Goal: Transaction & Acquisition: Book appointment/travel/reservation

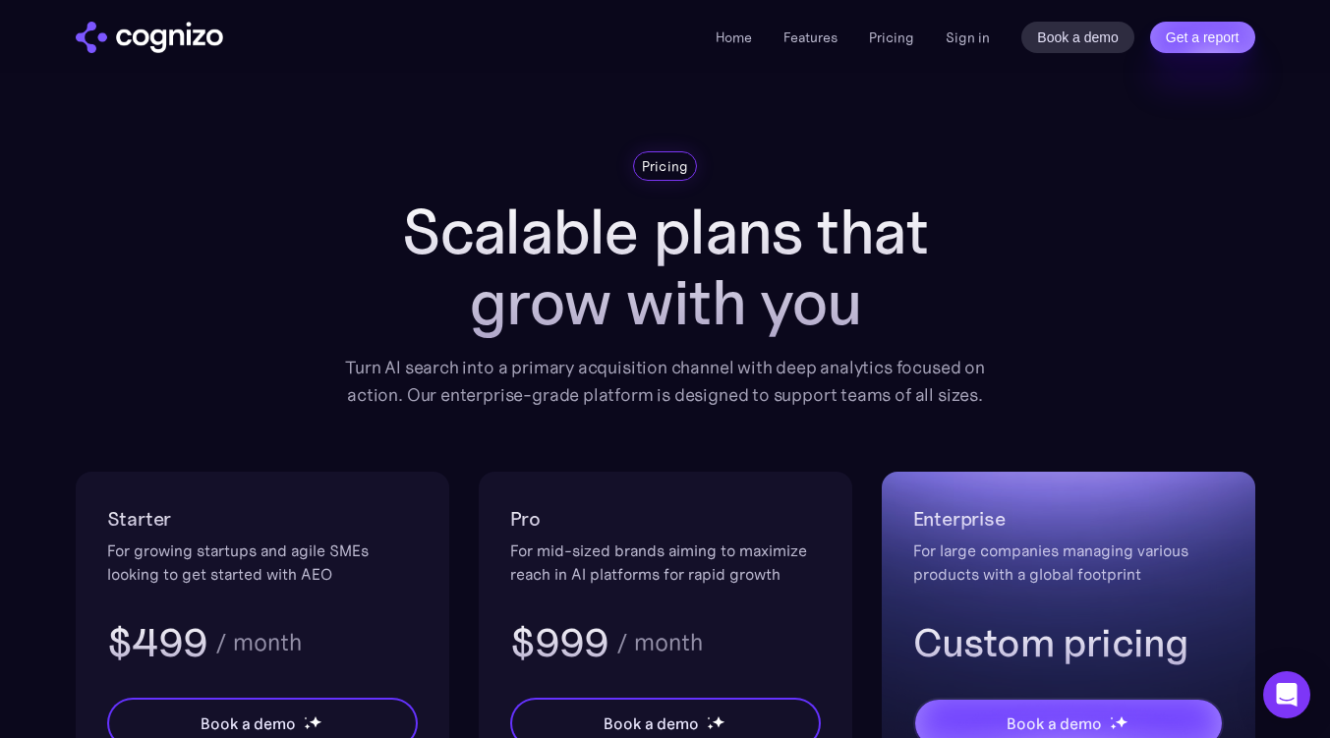
click at [819, 211] on h1 "Scalable plans that grow with you" at bounding box center [665, 268] width 668 height 142
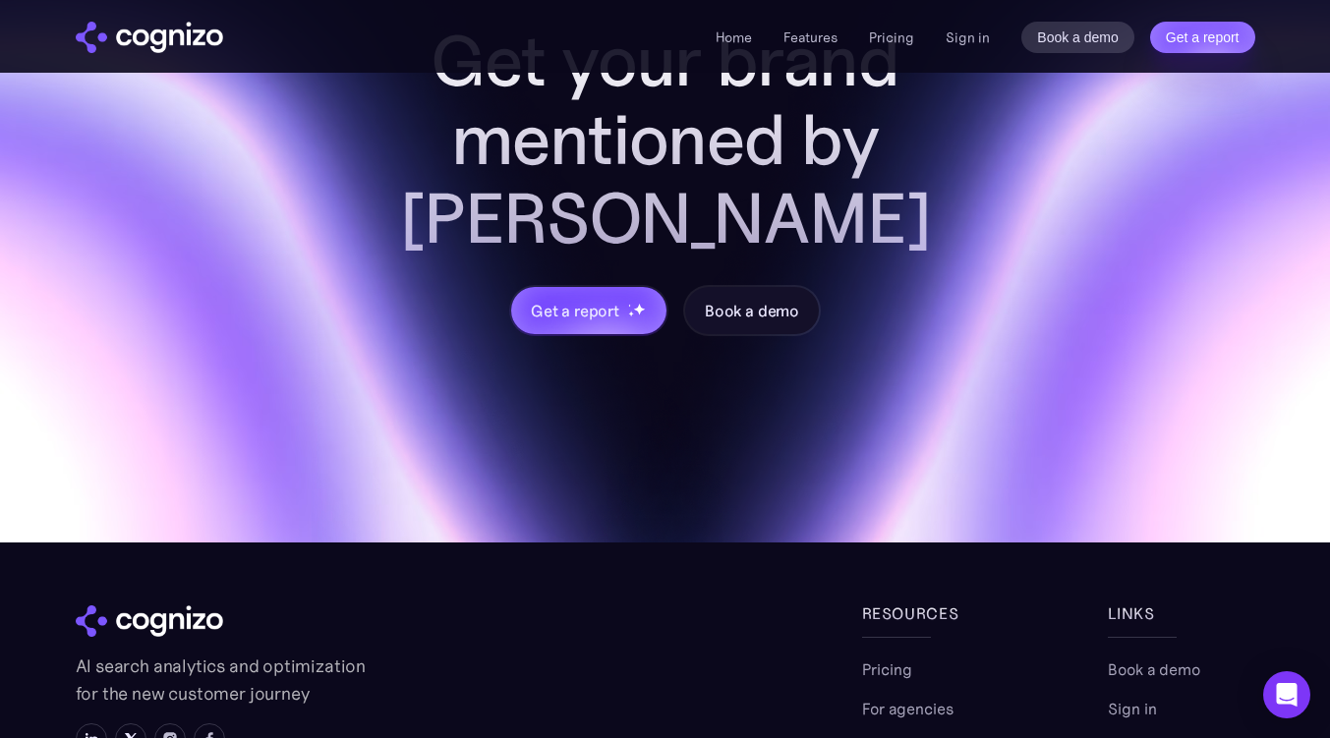
scroll to position [6587, 0]
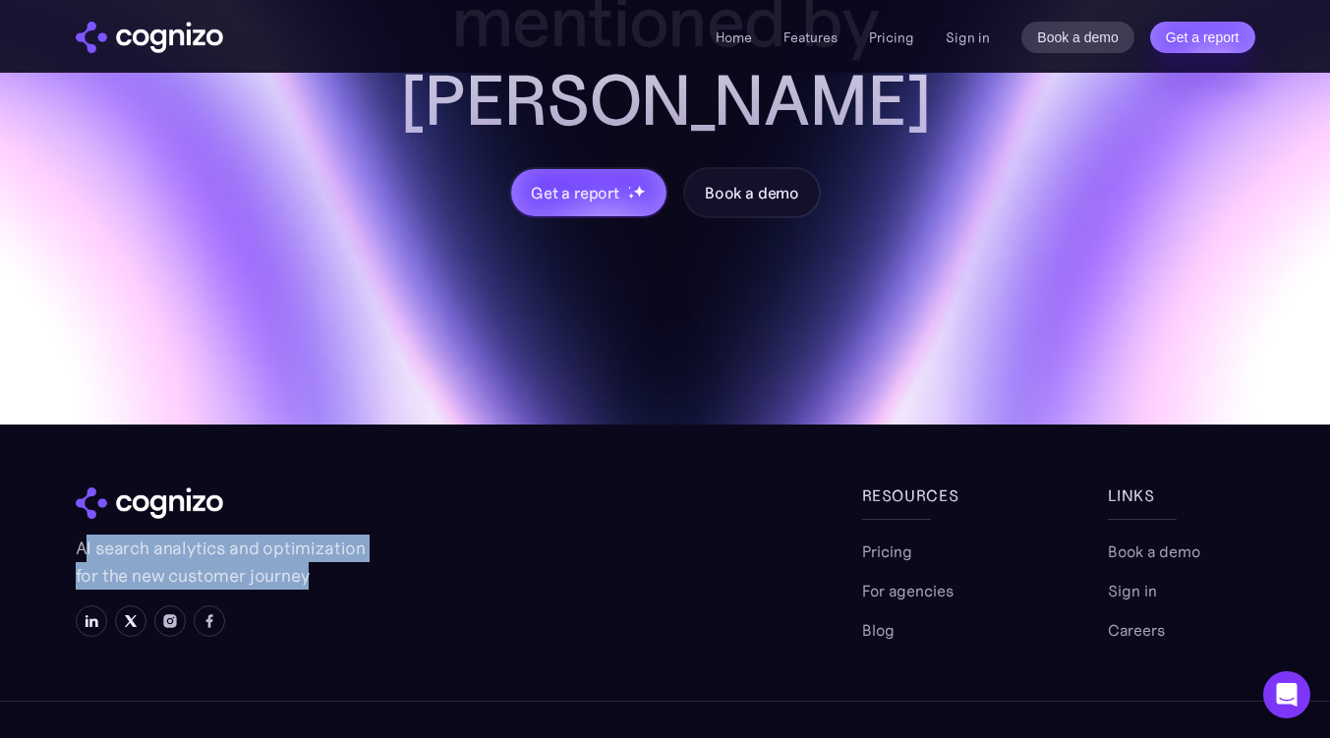
drag, startPoint x: 144, startPoint y: 479, endPoint x: 342, endPoint y: 501, distance: 199.8
click at [342, 535] on p "AI search analytics and optimization for the new customer journey" at bounding box center [223, 562] width 295 height 55
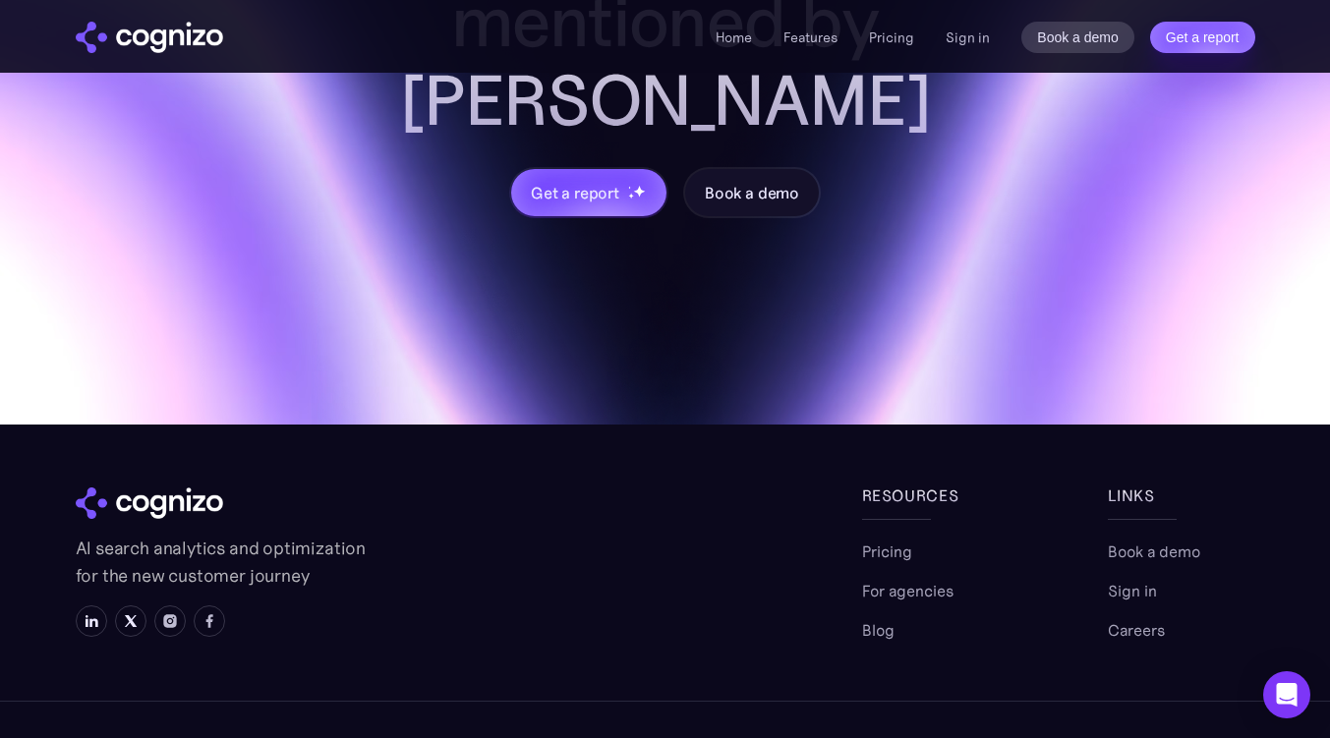
click at [343, 535] on p "AI search analytics and optimization for the new customer journey" at bounding box center [223, 562] width 295 height 55
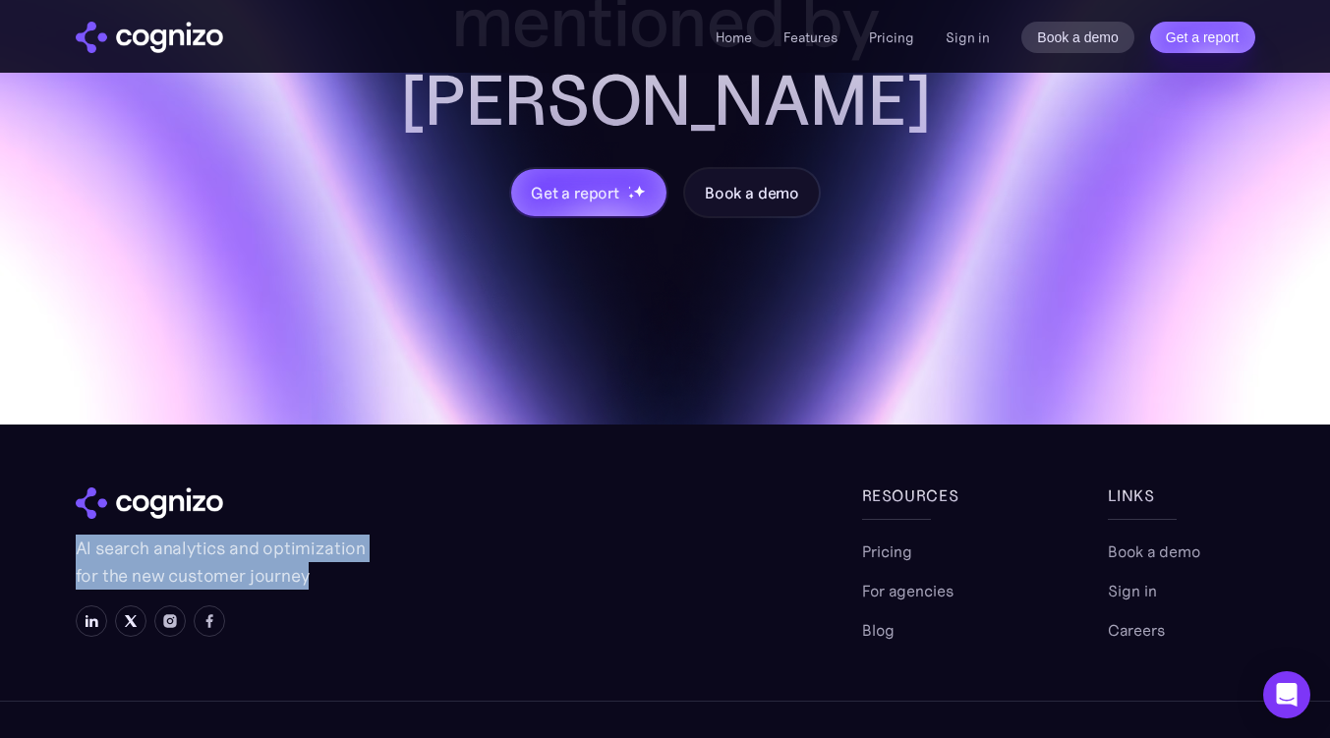
drag, startPoint x: 73, startPoint y: 464, endPoint x: 330, endPoint y: 506, distance: 261.0
click at [330, 506] on section "Get your brand mentioned by AI Get a report Book a demo AI search analytics and…" at bounding box center [665, 220] width 1330 height 1192
click at [346, 535] on p "AI search analytics and optimization for the new customer journey" at bounding box center [223, 562] width 295 height 55
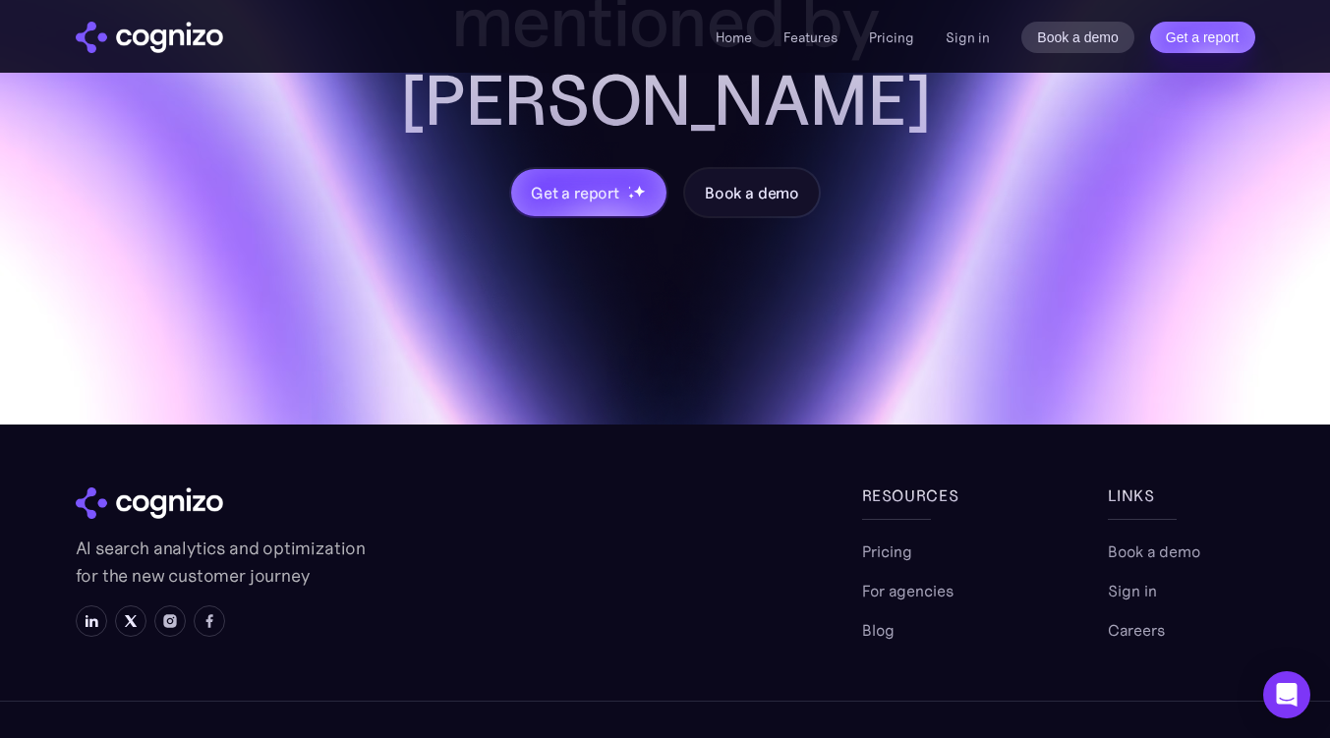
click at [512, 606] on div at bounding box center [469, 621] width 786 height 31
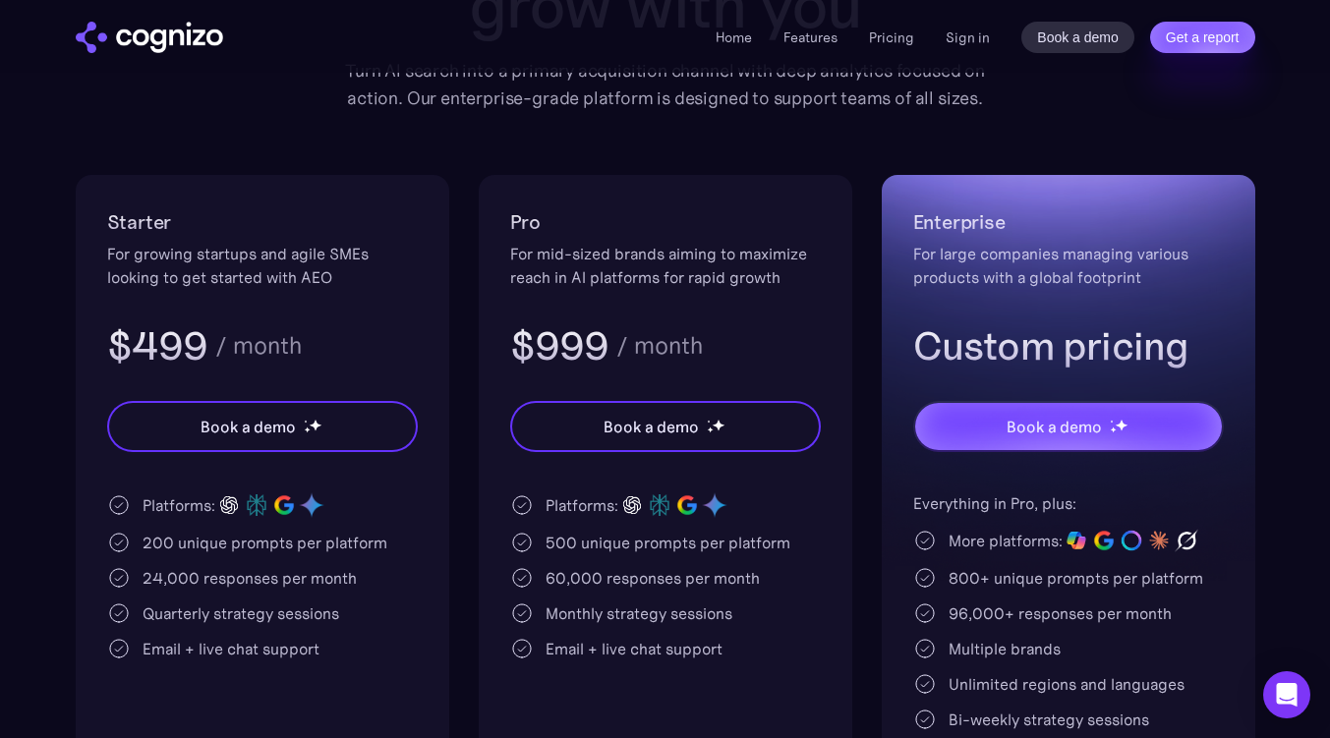
scroll to position [0, 0]
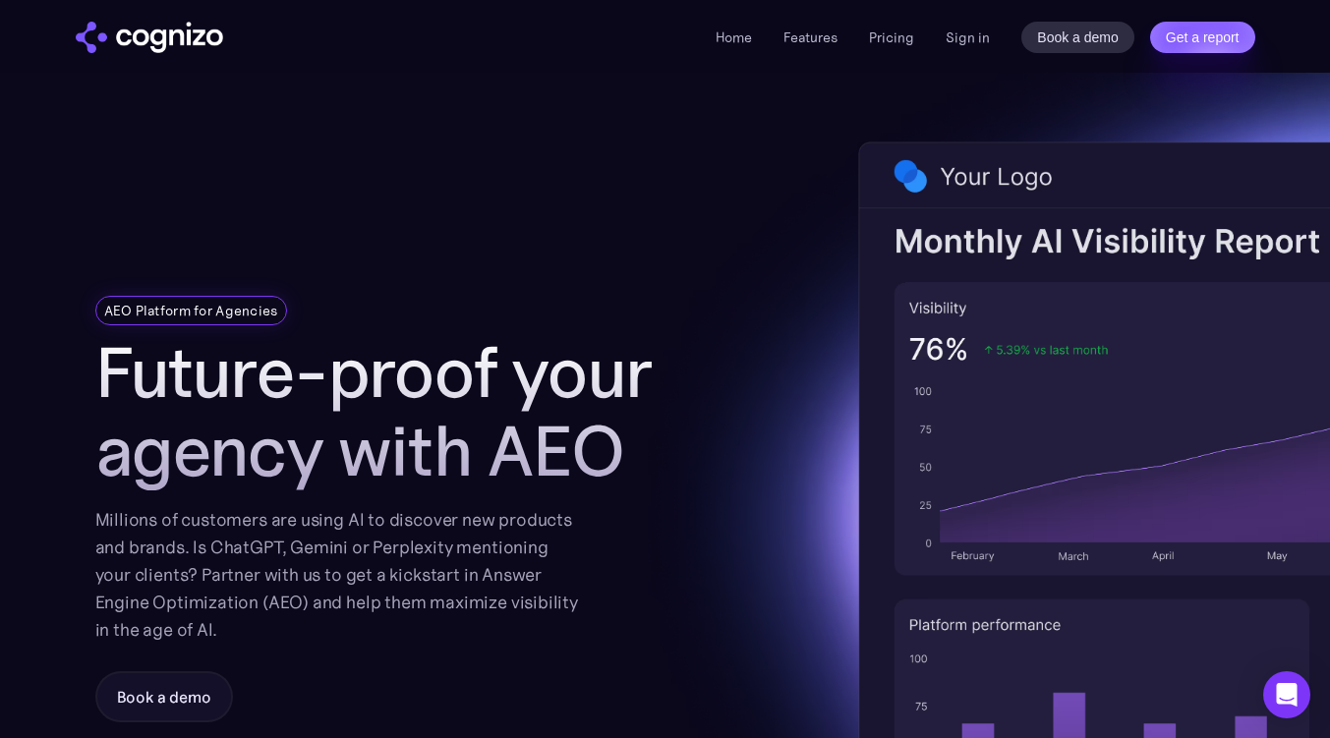
click at [738, 36] on link "Home" at bounding box center [734, 38] width 36 height 18
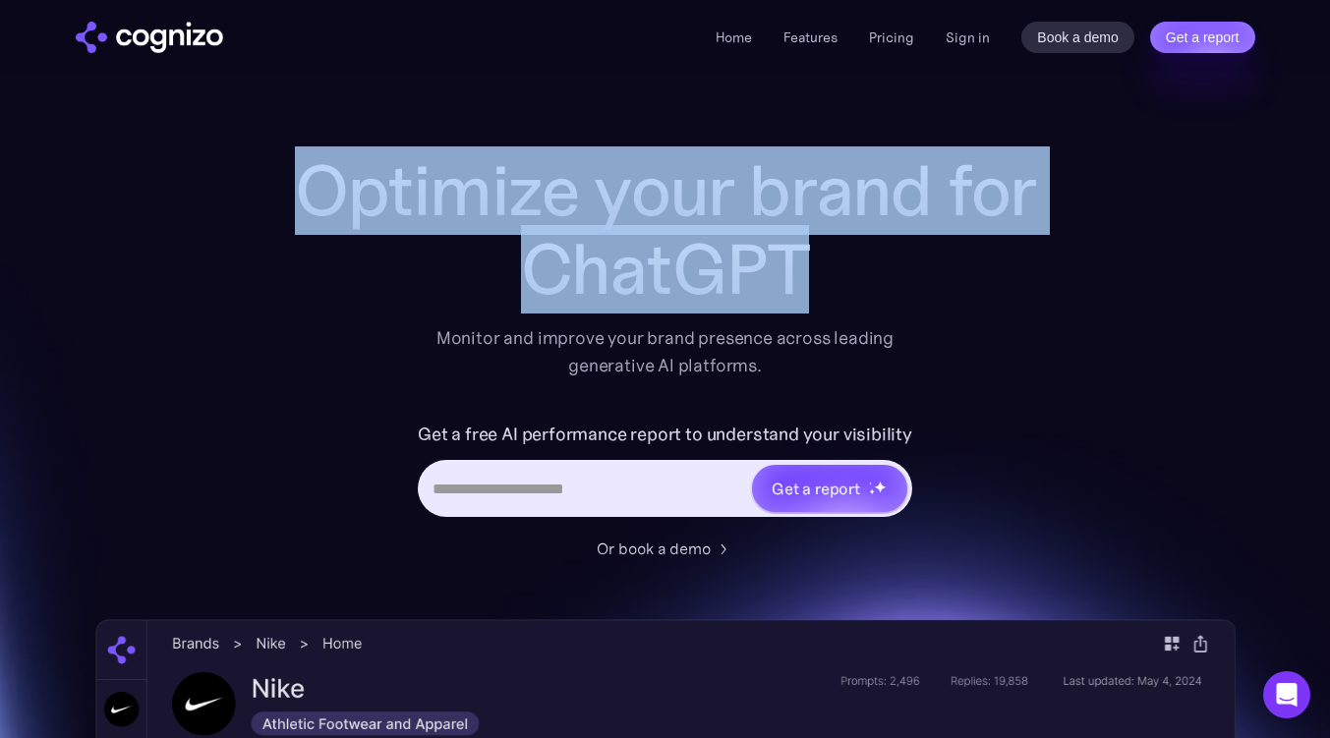
drag, startPoint x: 281, startPoint y: 160, endPoint x: 921, endPoint y: 288, distance: 652.6
click at [921, 288] on div "Optimize your brand for ChatGPT" at bounding box center [665, 229] width 786 height 157
click at [920, 288] on div "ChatGPT" at bounding box center [665, 269] width 786 height 79
click at [841, 171] on h1 "Optimize your brand for" at bounding box center [665, 190] width 786 height 79
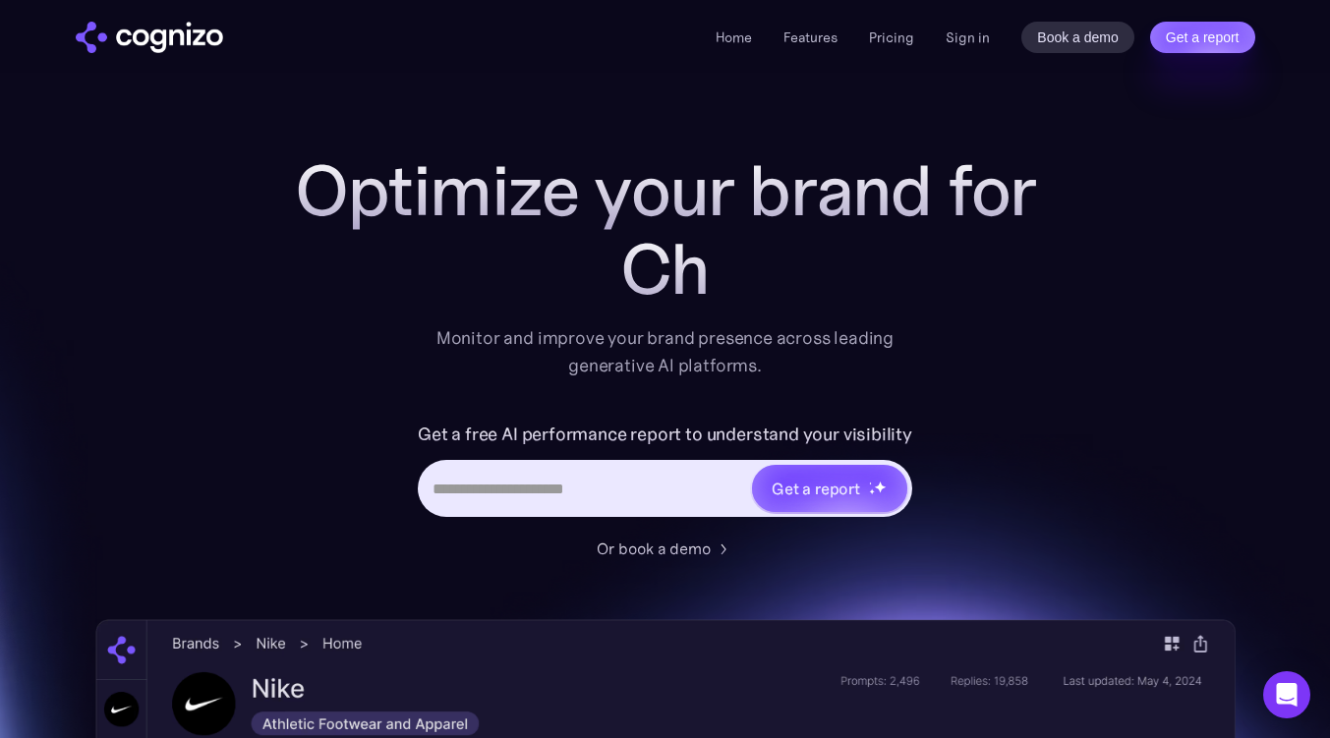
click at [497, 262] on div "Ch" at bounding box center [665, 269] width 786 height 79
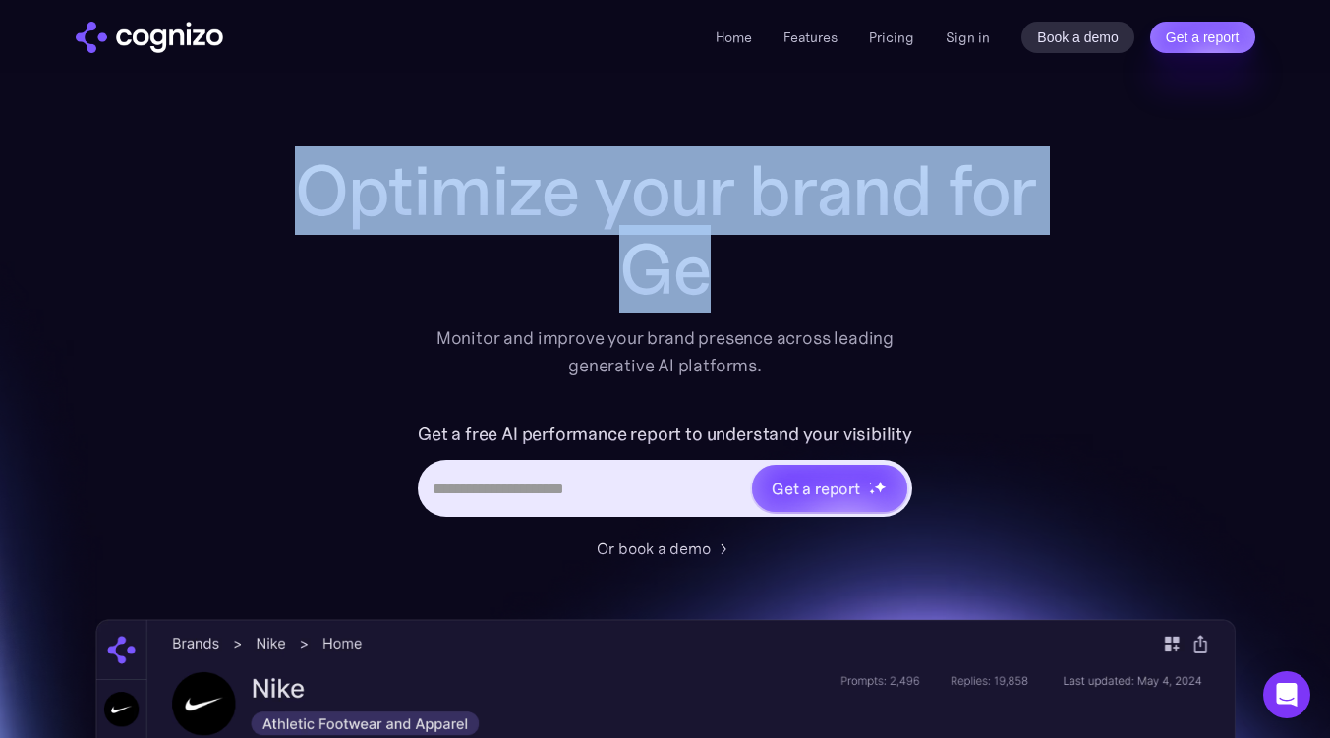
drag, startPoint x: 320, startPoint y: 178, endPoint x: 808, endPoint y: 269, distance: 496.1
click at [808, 269] on div "Optimize your brand for Ge" at bounding box center [665, 229] width 786 height 157
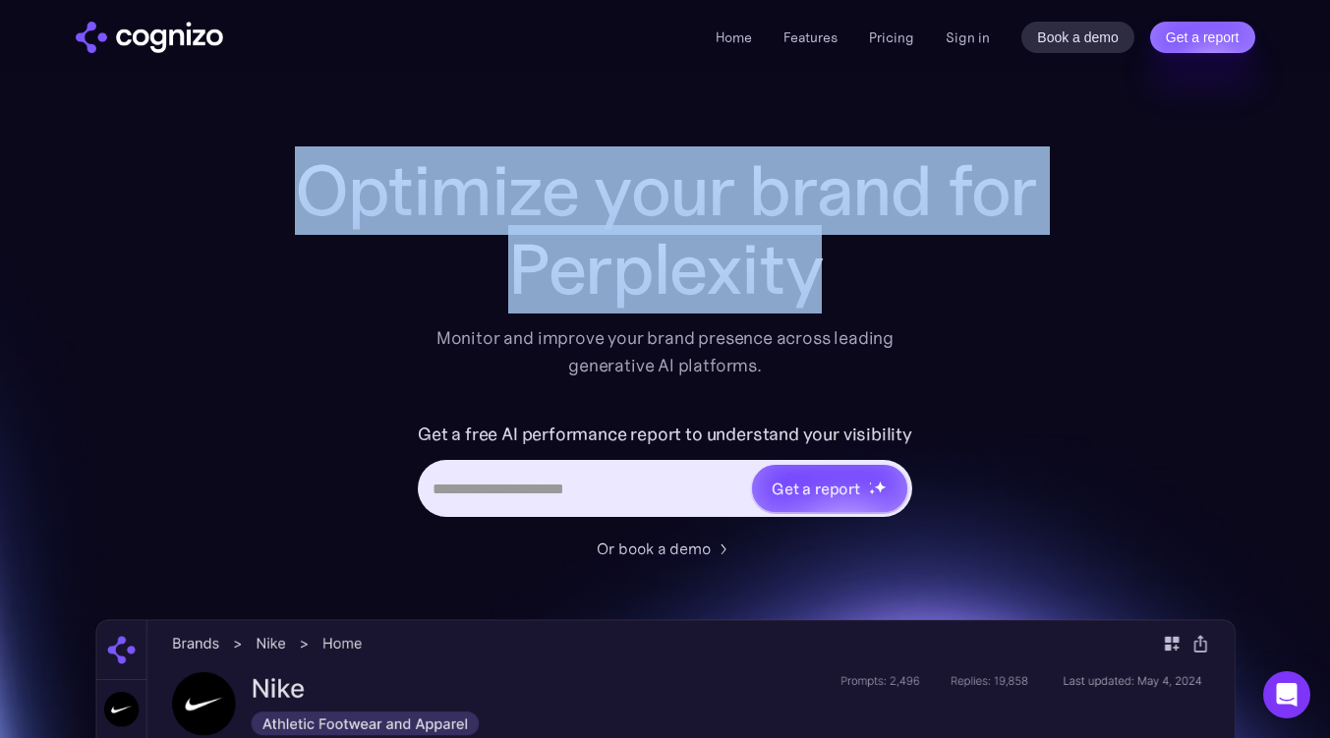
drag, startPoint x: 295, startPoint y: 187, endPoint x: 835, endPoint y: 276, distance: 547.0
click at [835, 276] on div "Optimize your brand for Perplexity" at bounding box center [665, 229] width 786 height 157
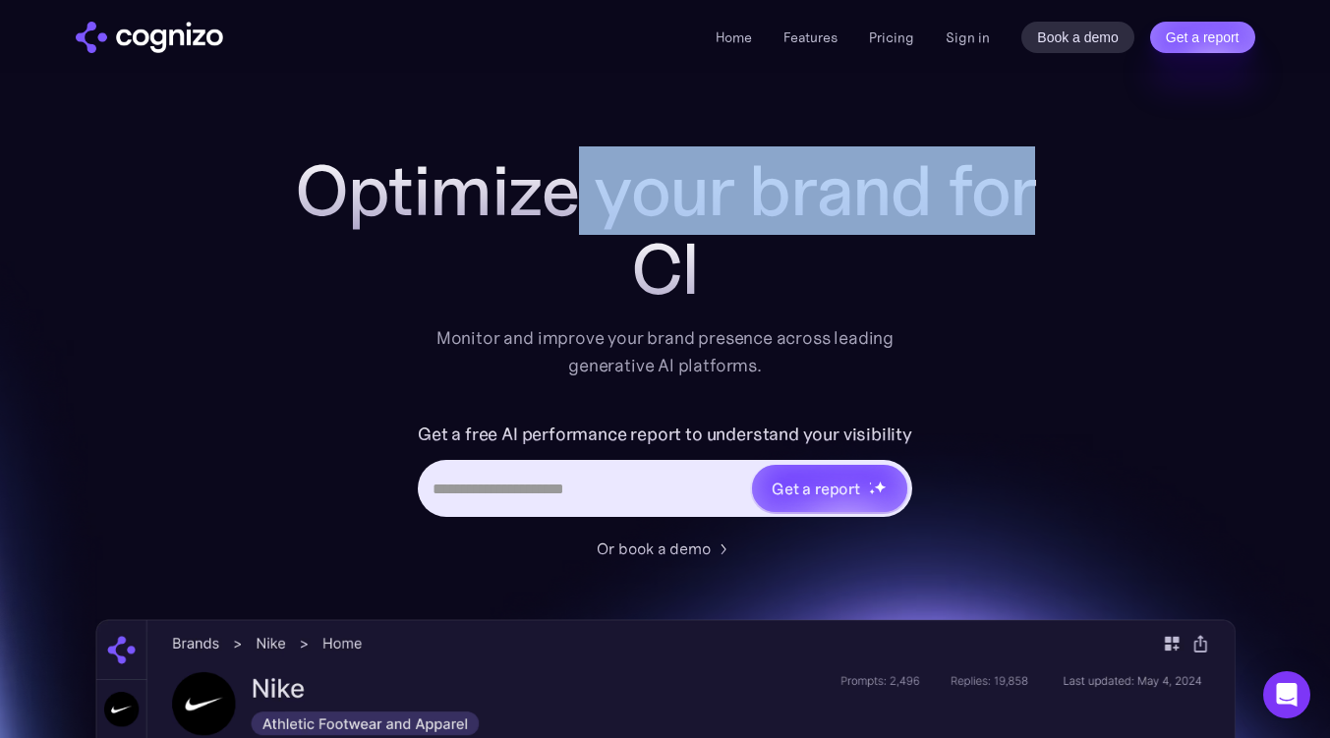
drag, startPoint x: 583, startPoint y: 149, endPoint x: 922, endPoint y: 322, distance: 380.7
click at [926, 327] on div "Optimize your brand for Cl Monitor and improve your brand presence across leadi…" at bounding box center [665, 265] width 786 height 228
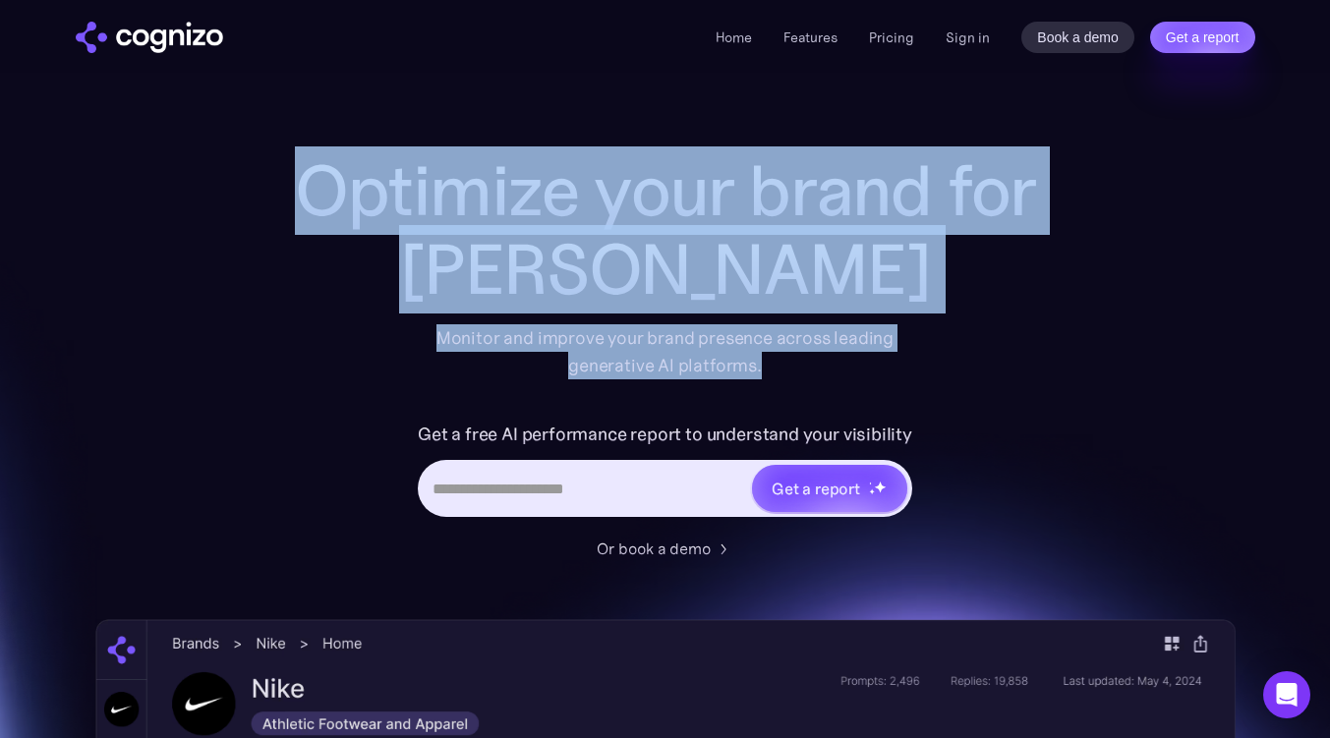
drag, startPoint x: 655, startPoint y: 285, endPoint x: 931, endPoint y: 360, distance: 286.1
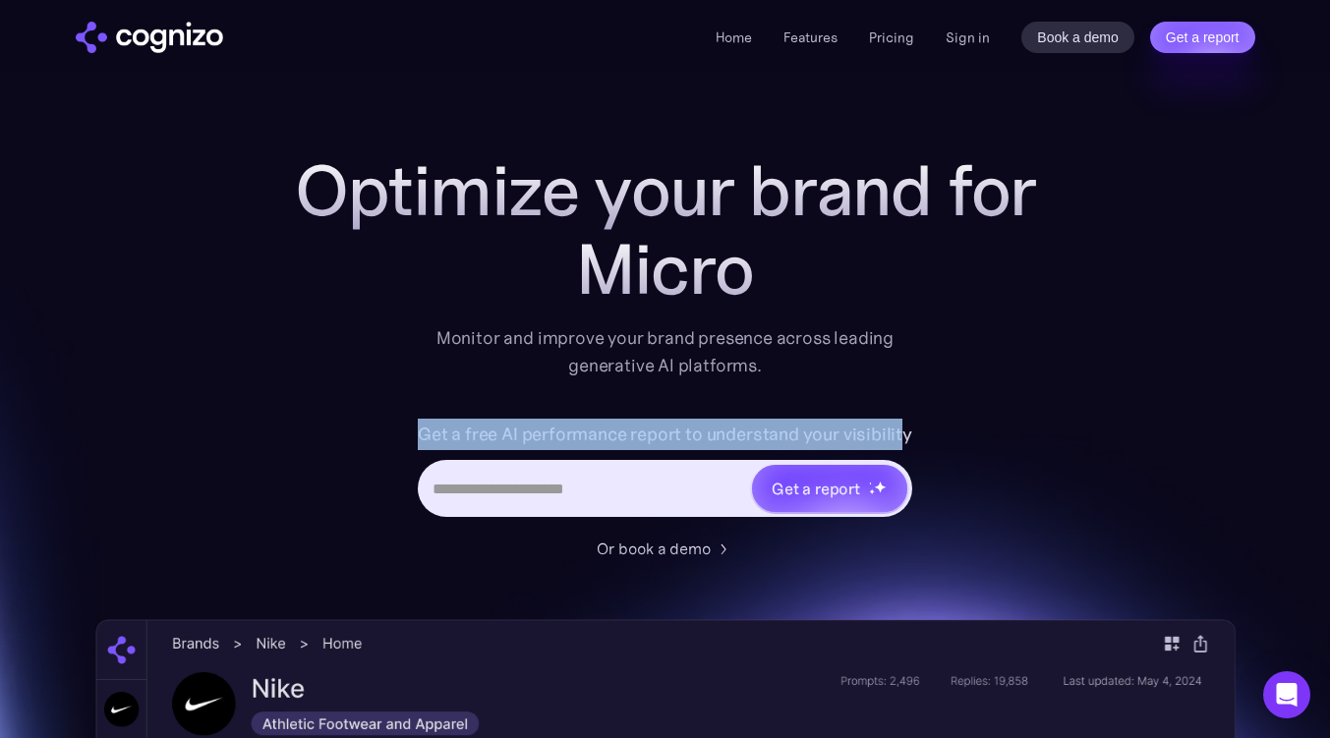
drag, startPoint x: 422, startPoint y: 420, endPoint x: 900, endPoint y: 419, distance: 478.7
click at [904, 431] on div "Get a free AI performance report to understand your visibility Get a report" at bounding box center [665, 478] width 786 height 118
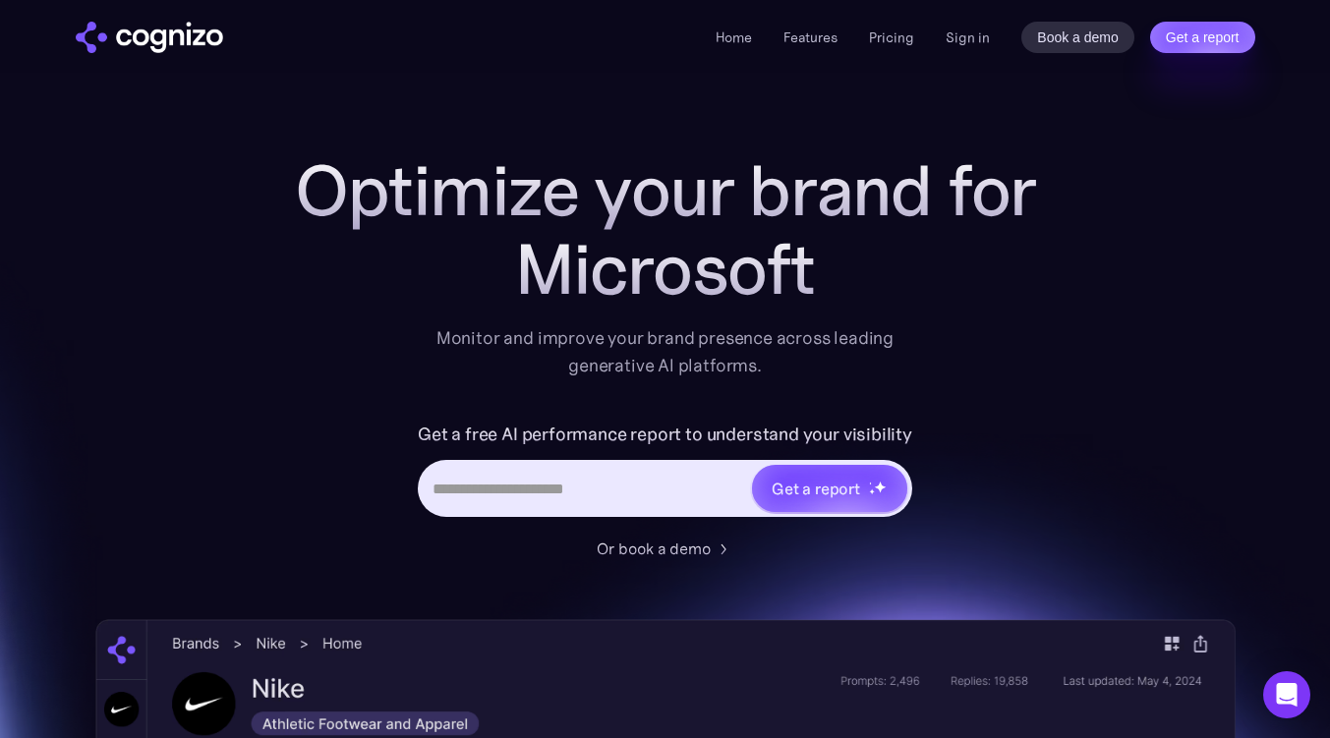
click at [838, 308] on div "Microsoft" at bounding box center [665, 269] width 786 height 79
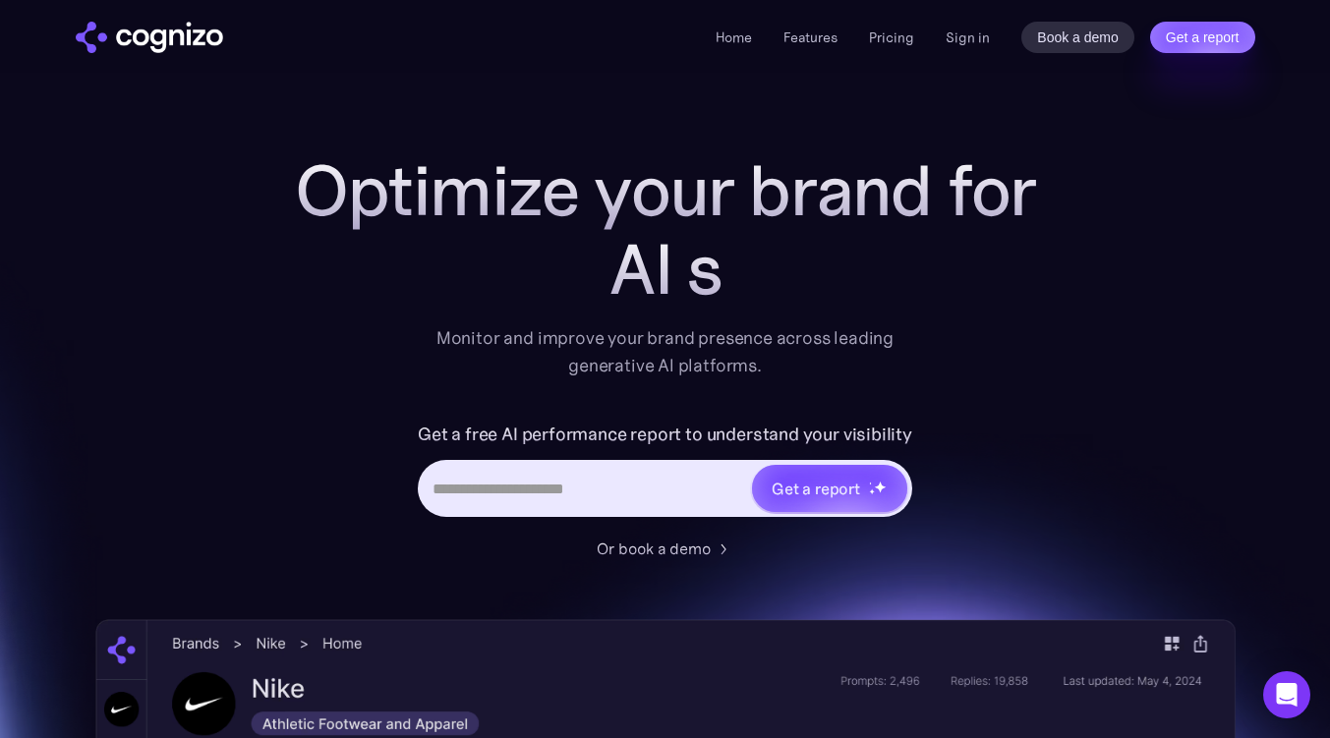
click at [1186, 45] on link "Get a report" at bounding box center [1202, 37] width 105 height 31
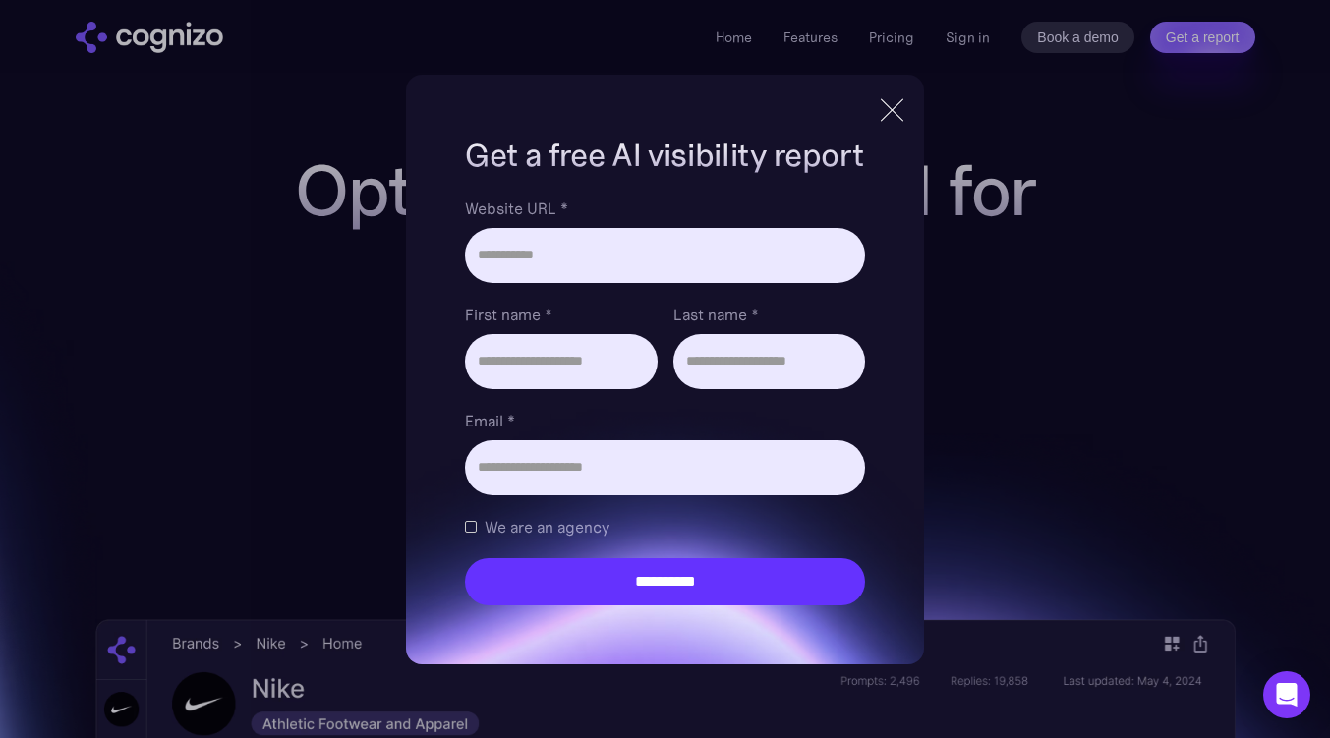
click at [890, 103] on div at bounding box center [892, 109] width 32 height 35
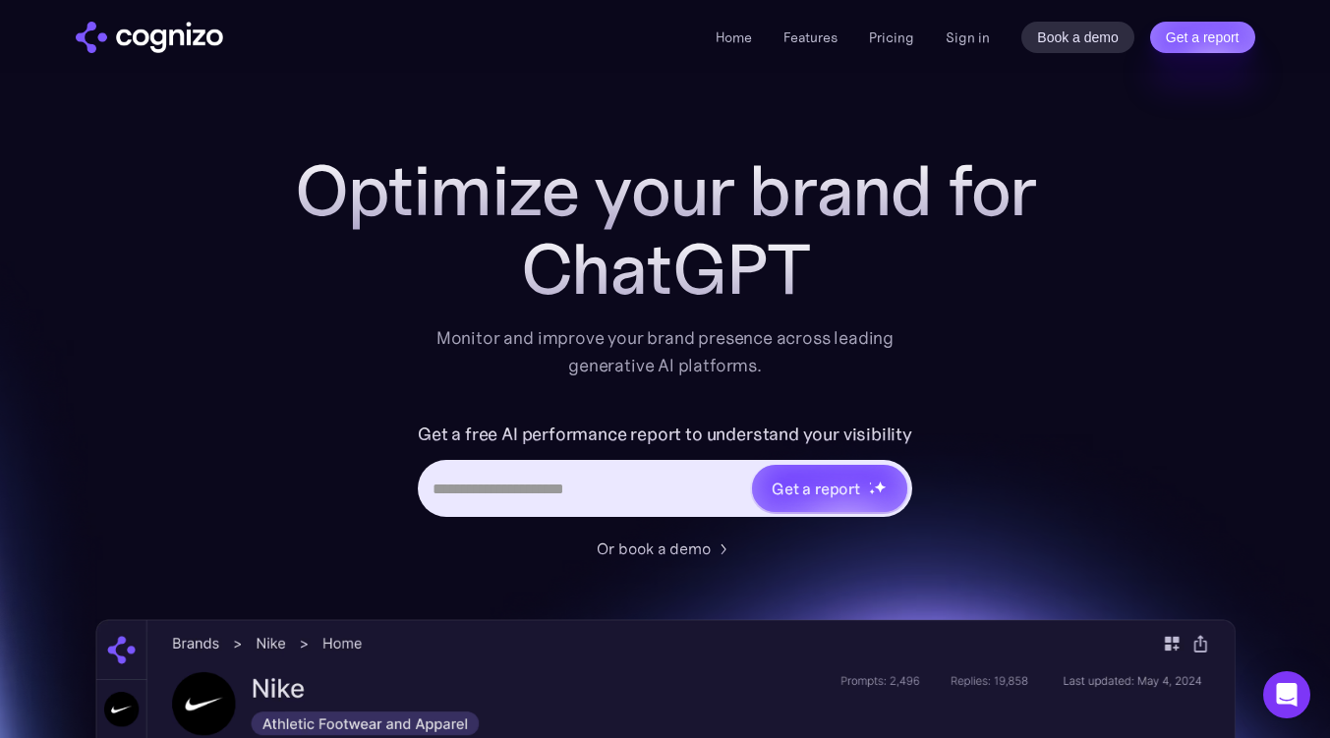
click at [1047, 46] on link "Book a demo" at bounding box center [1077, 37] width 113 height 31
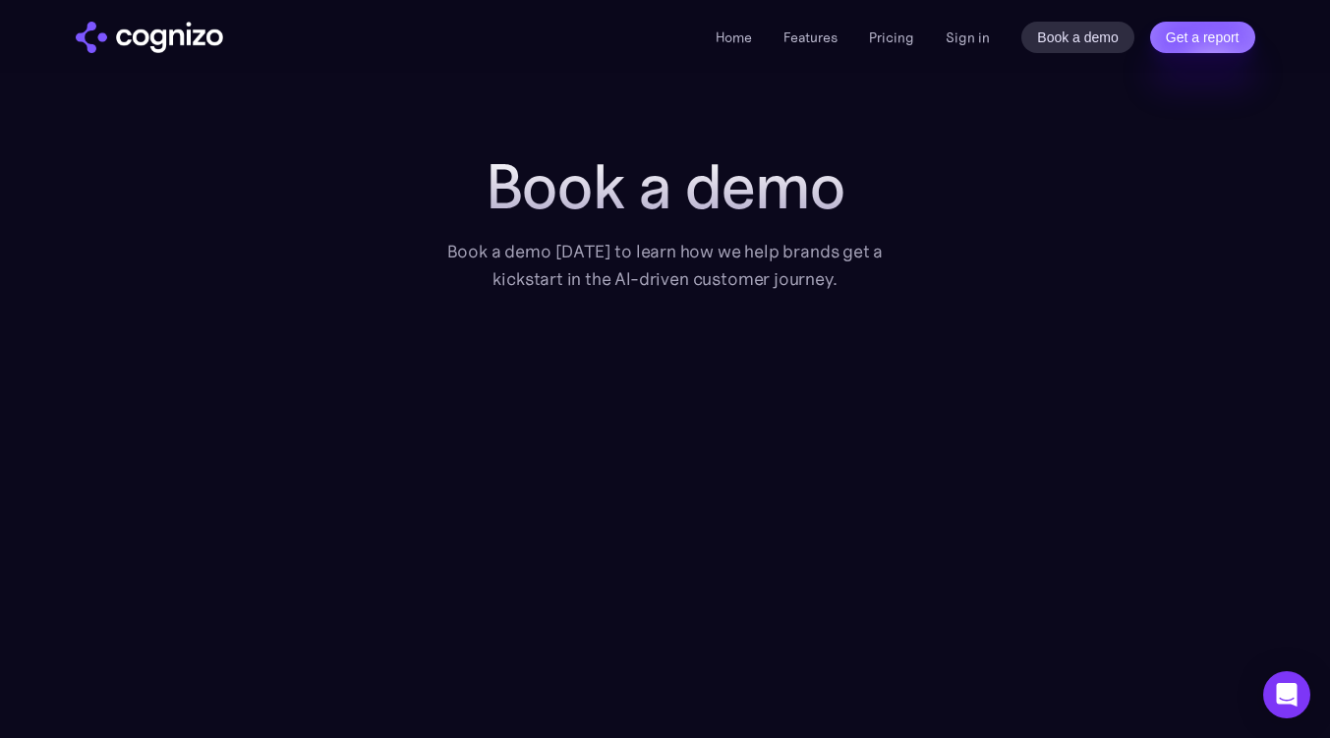
click at [875, 212] on h1 "Book a demo" at bounding box center [665, 186] width 491 height 71
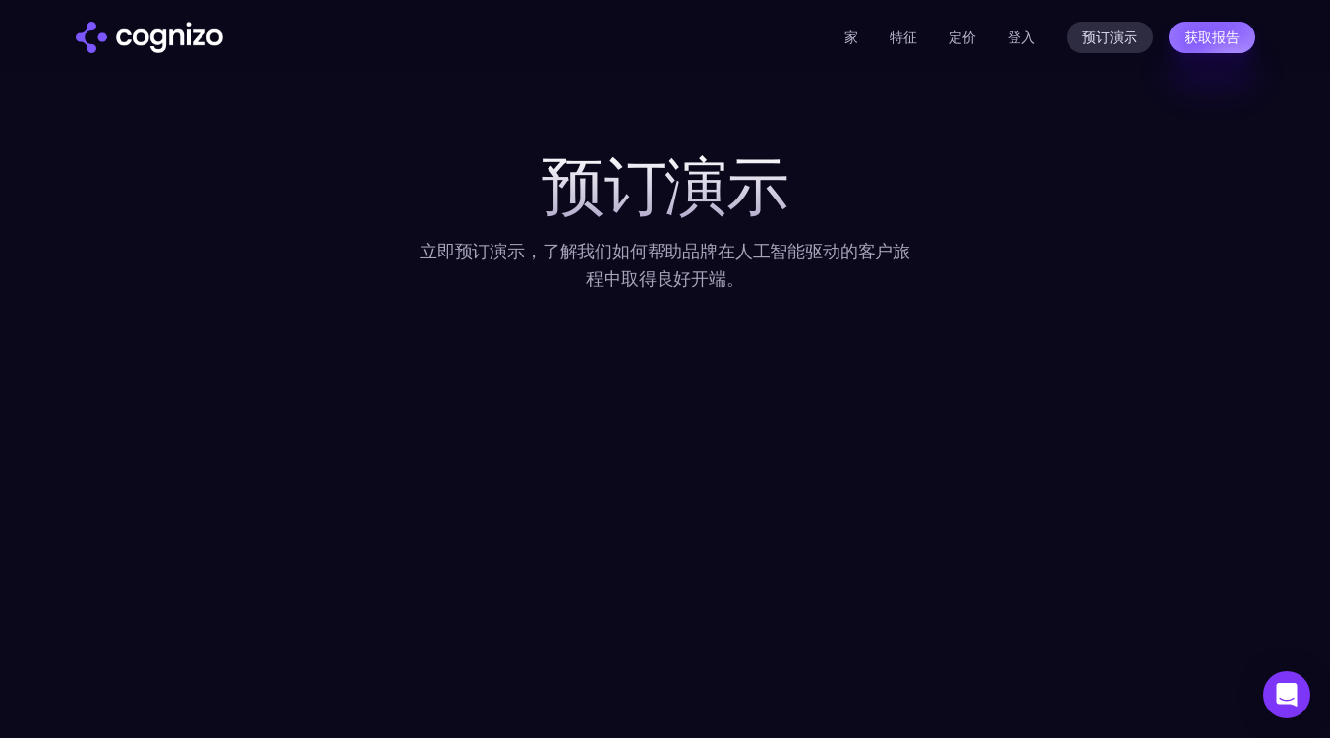
drag, startPoint x: 1058, startPoint y: 47, endPoint x: 931, endPoint y: 102, distance: 138.2
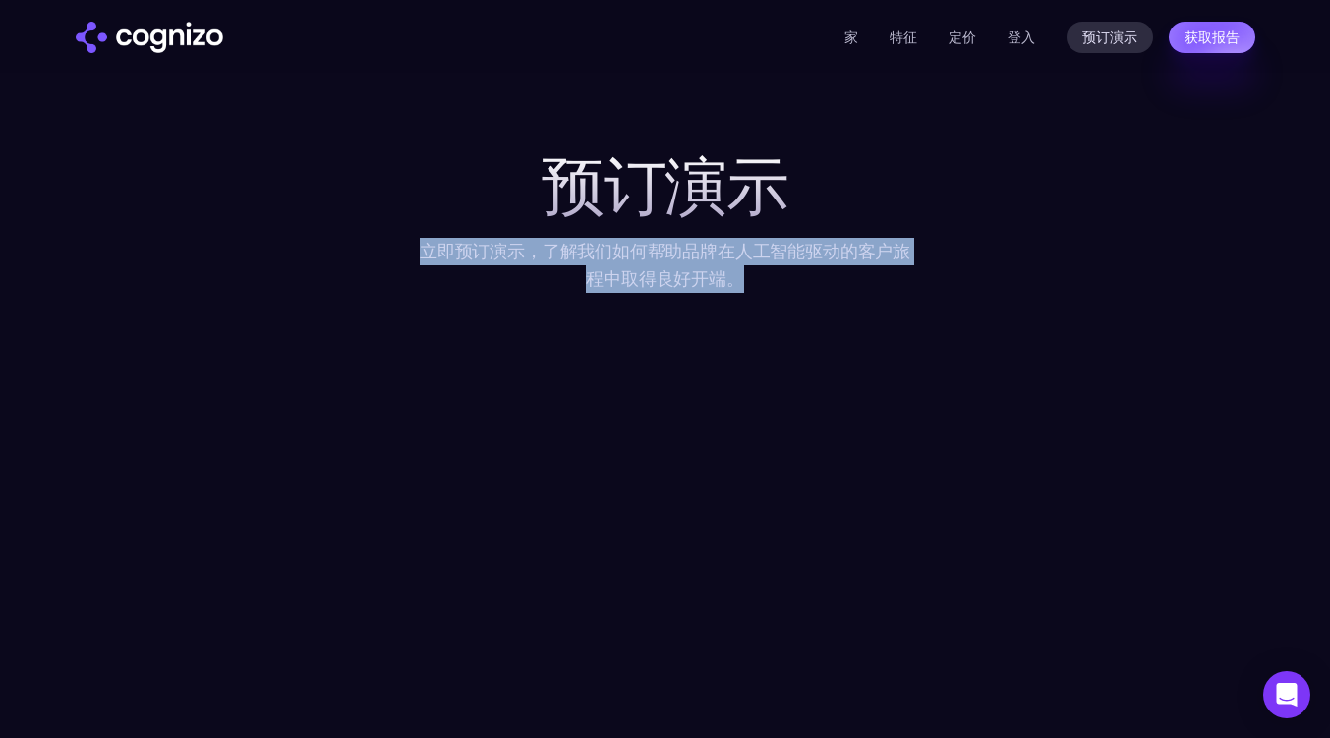
drag, startPoint x: 395, startPoint y: 231, endPoint x: 739, endPoint y: 269, distance: 346.2
click at [739, 269] on div "预订演示 立即预订演示，了解我们如何帮助品牌在人工智能驱动的客户旅程中取得良好开端。" at bounding box center [666, 575] width 1180 height 849
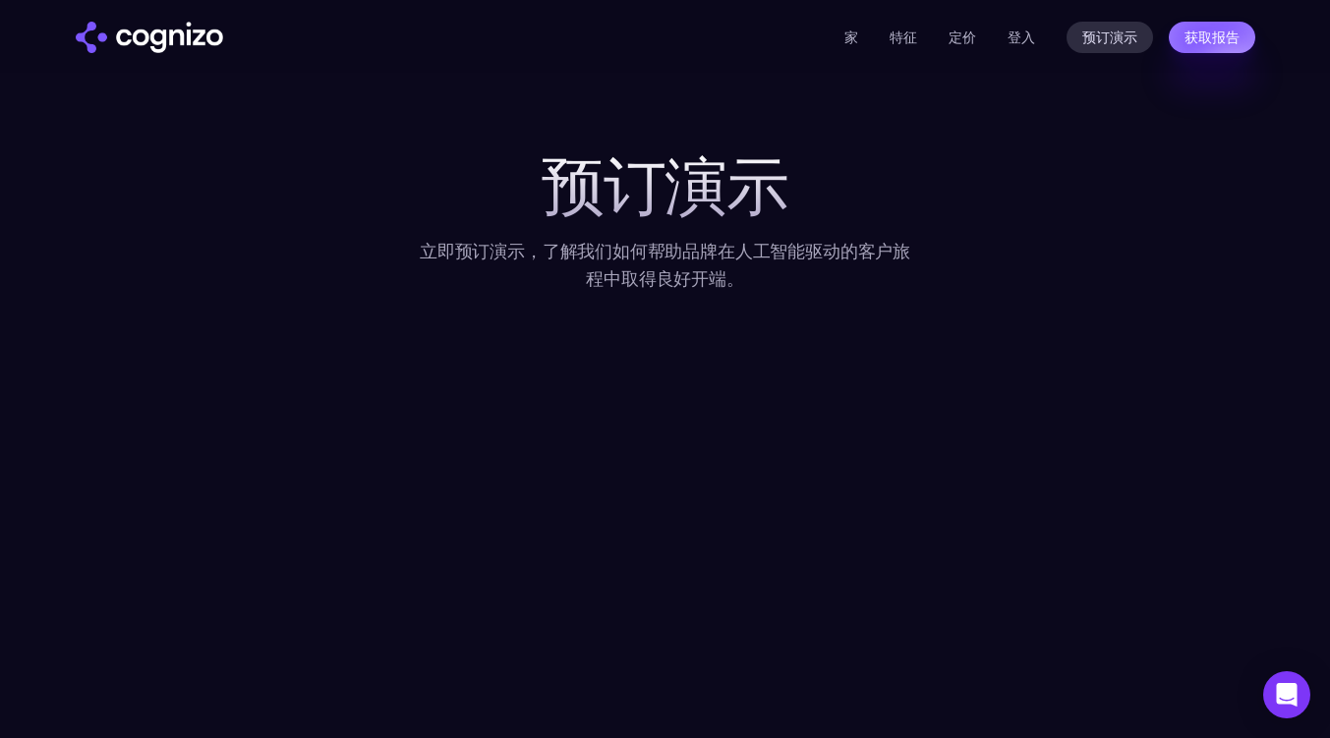
click at [783, 224] on font "预订演示" at bounding box center [665, 186] width 247 height 79
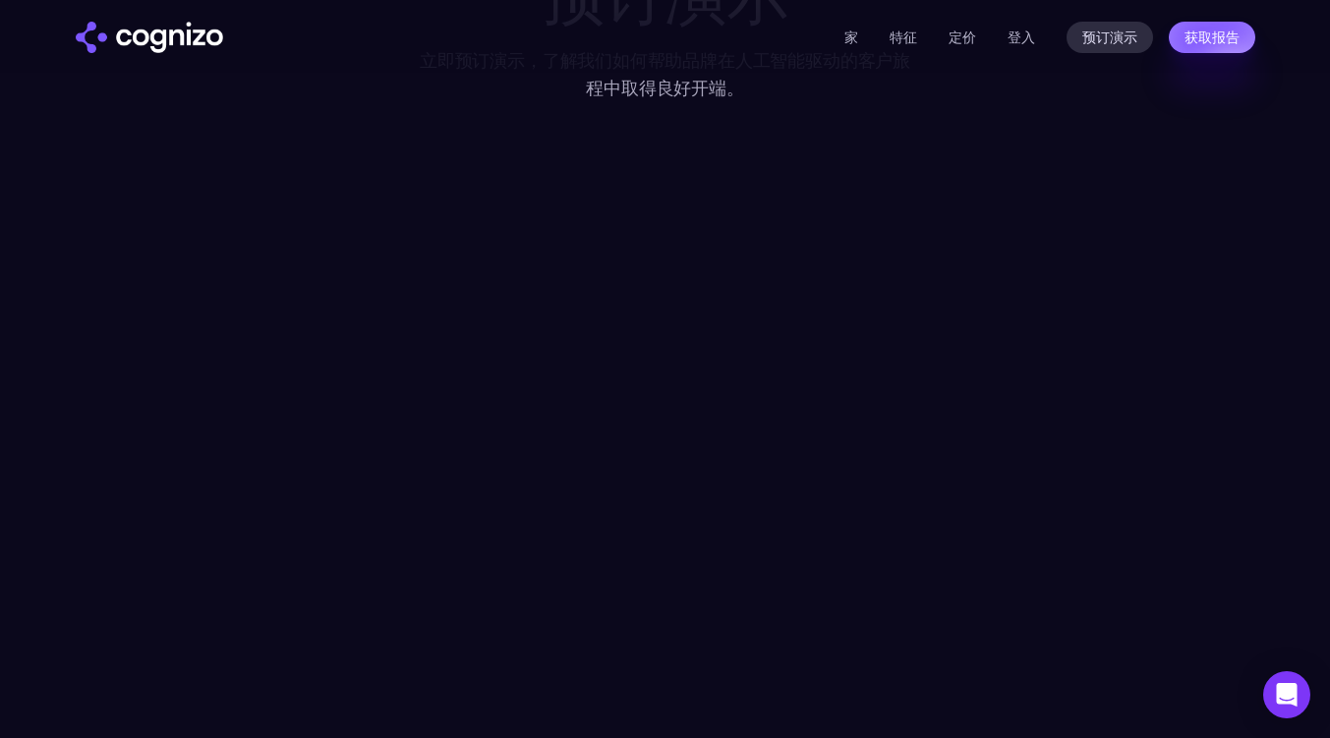
scroll to position [187, 0]
click at [1033, 34] on font "登入" at bounding box center [1022, 38] width 28 height 18
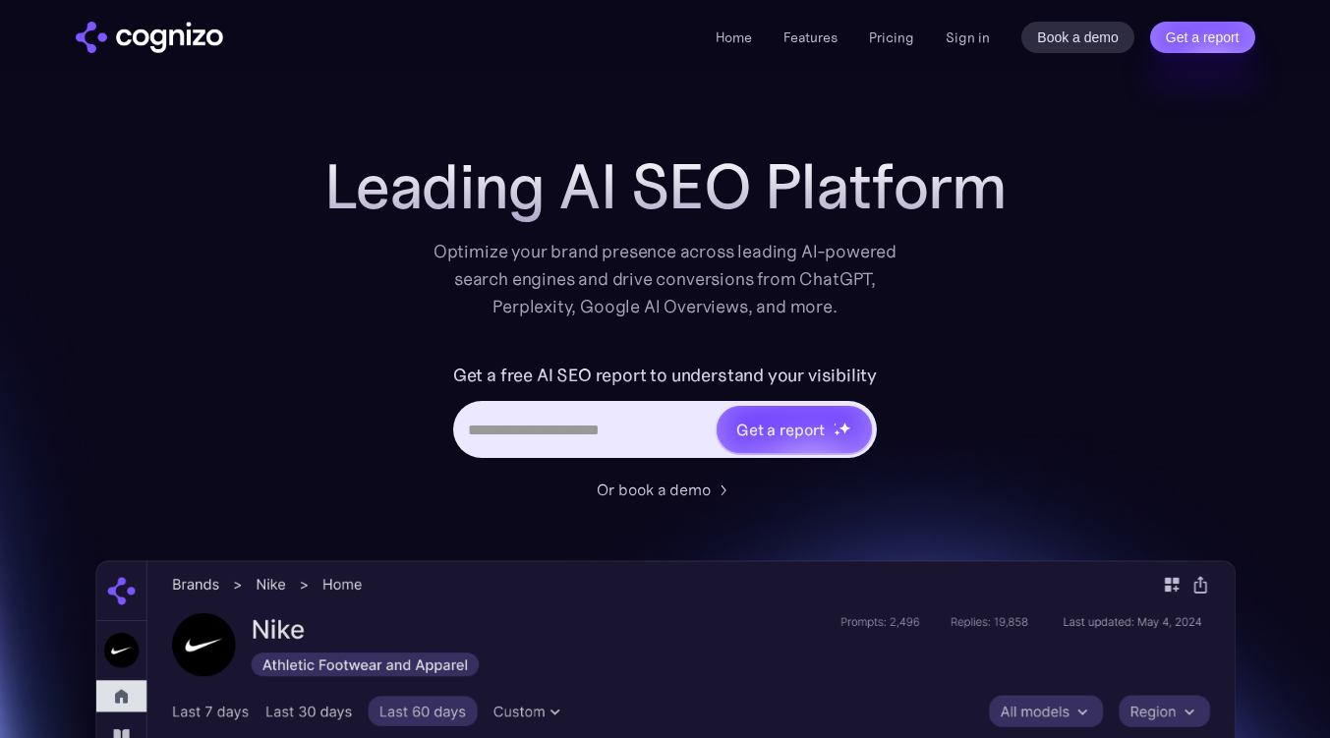
click at [960, 331] on div "Leading AI SEO Platform Optimize your brand presence across leading AI-powered …" at bounding box center [665, 326] width 786 height 350
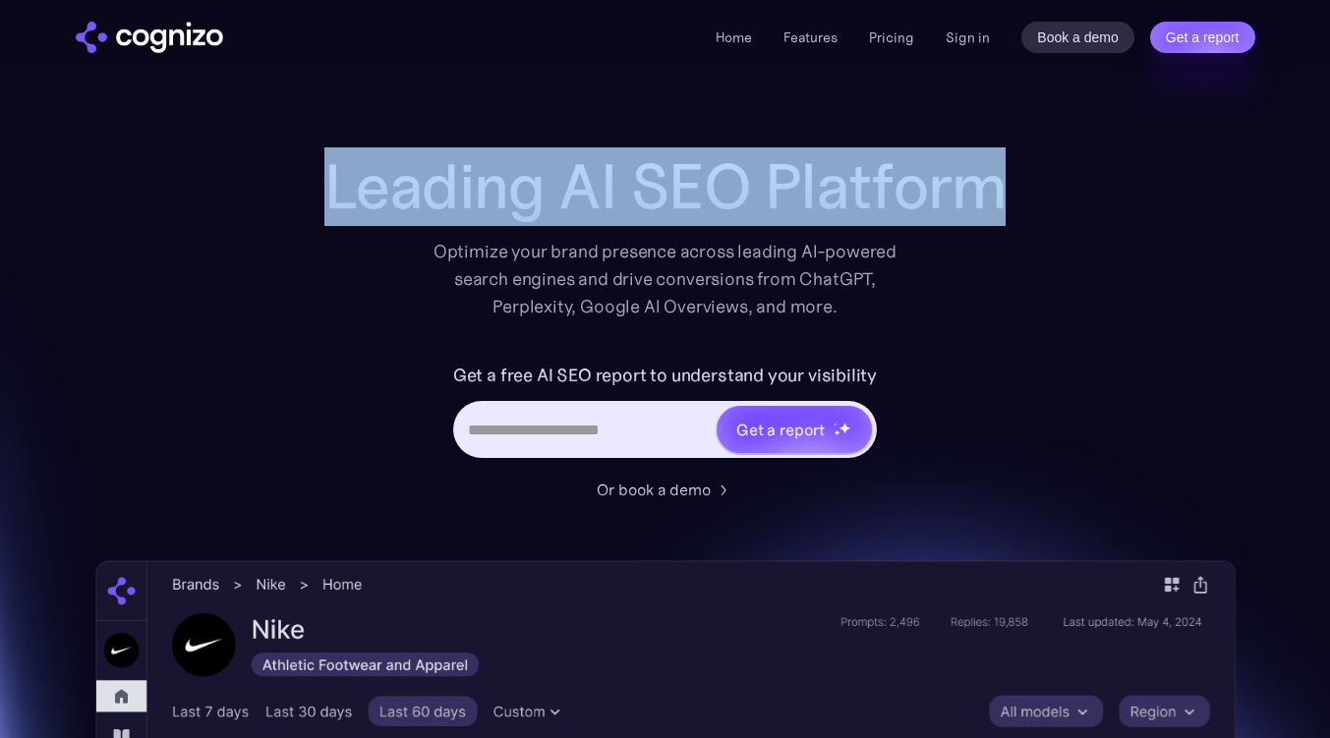
drag, startPoint x: 322, startPoint y: 175, endPoint x: 1035, endPoint y: 175, distance: 712.7
click at [1035, 175] on div "Leading AI SEO Platform Optimize your brand presence across leading AI-powered …" at bounding box center [665, 235] width 786 height 169
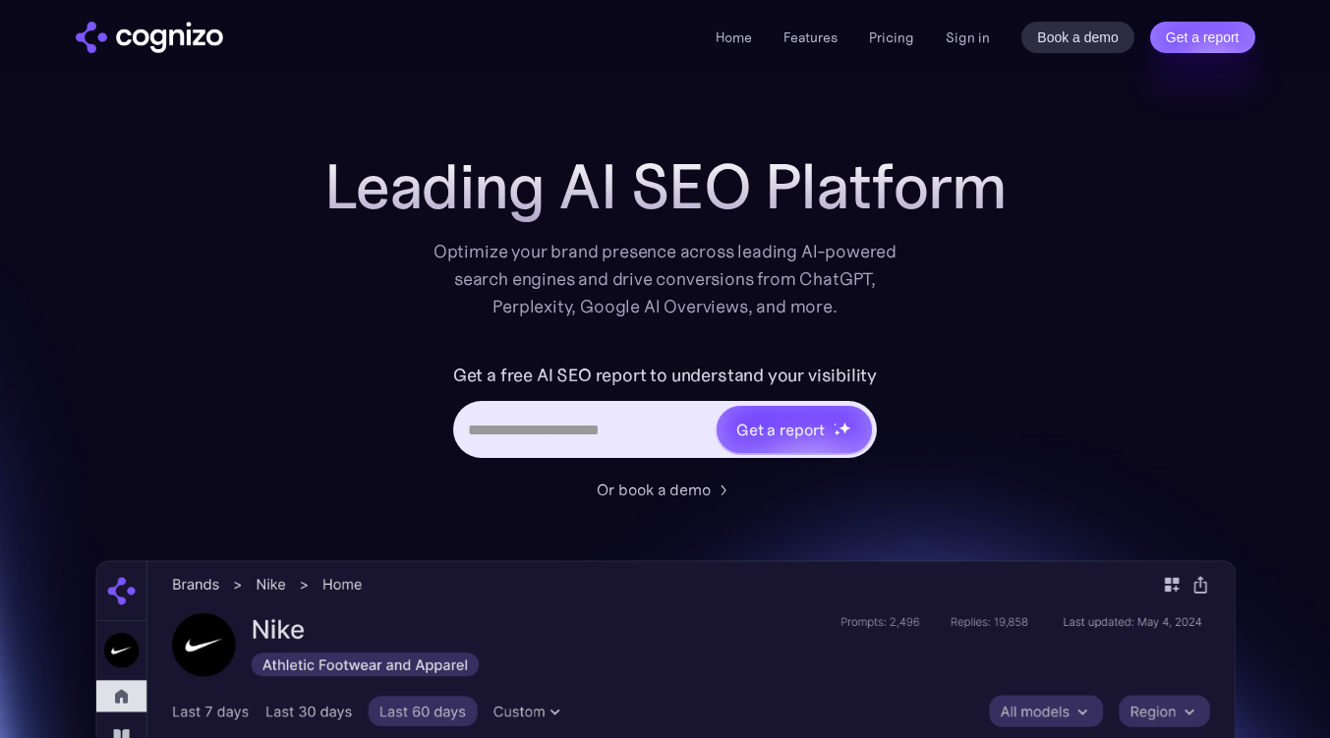
click at [655, 241] on div "Optimize your brand presence across leading AI-powered search engines and drive…" at bounding box center [666, 279] width 484 height 83
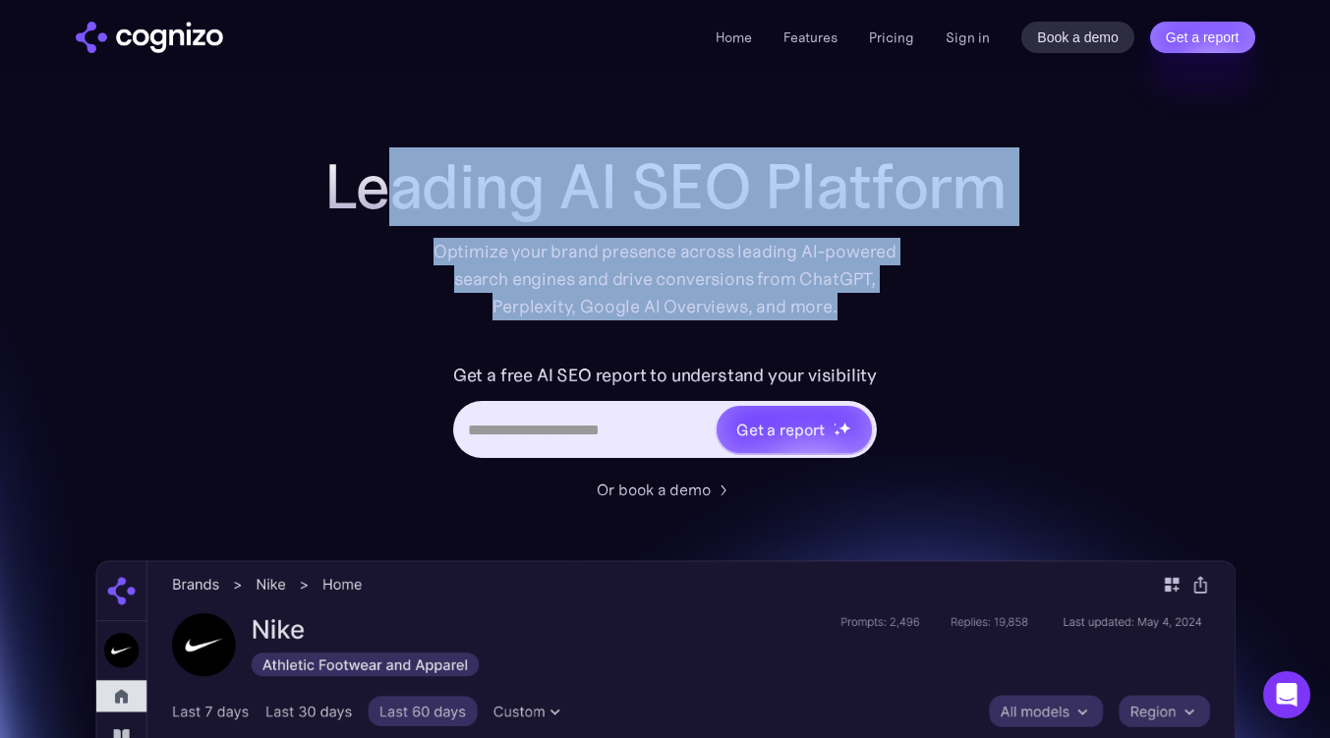
drag, startPoint x: 391, startPoint y: 229, endPoint x: 900, endPoint y: 302, distance: 514.4
click at [900, 302] on div "Leading AI SEO Platform Optimize your brand presence across leading AI-powered …" at bounding box center [665, 235] width 786 height 169
drag, startPoint x: 900, startPoint y: 302, endPoint x: 891, endPoint y: 268, distance: 34.8
click at [900, 302] on div "Optimize your brand presence across leading AI-powered search engines and drive…" at bounding box center [666, 279] width 484 height 83
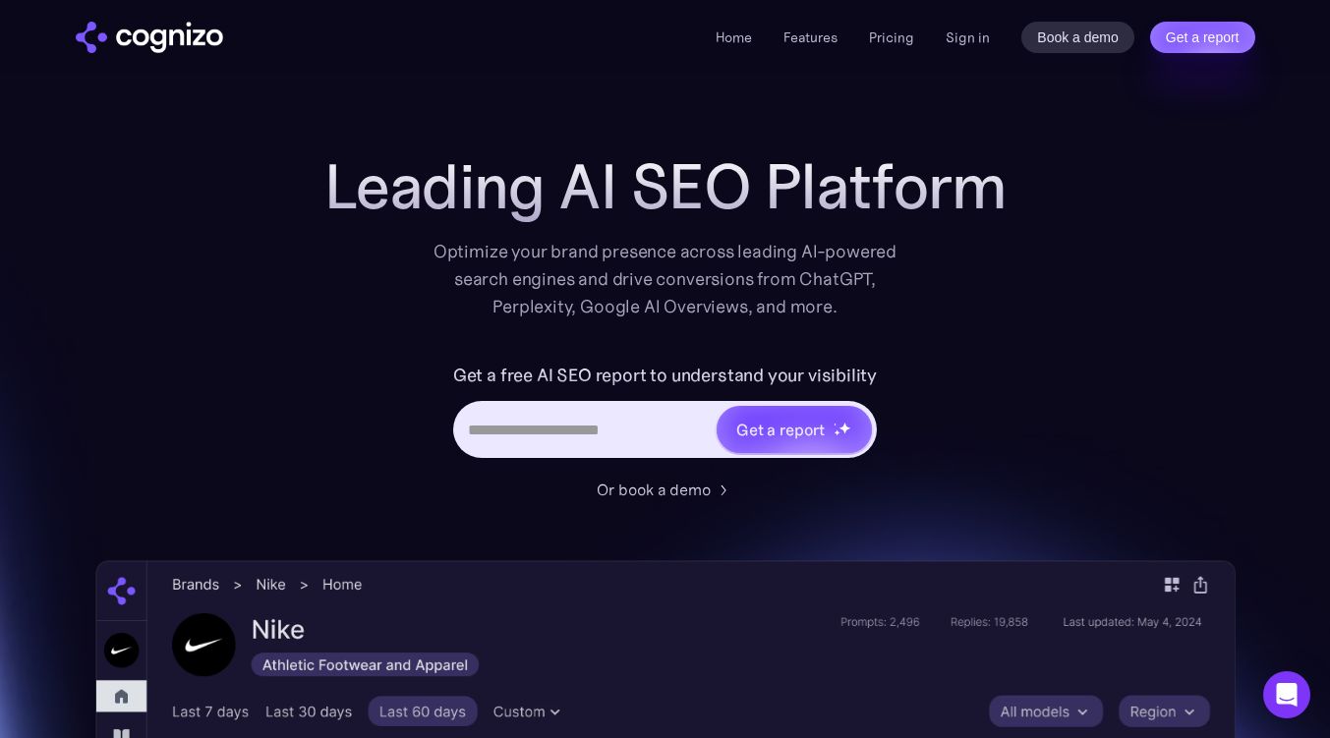
click at [860, 152] on h1 "Leading AI SEO Platform" at bounding box center [665, 186] width 682 height 71
